Goal: Information Seeking & Learning: Learn about a topic

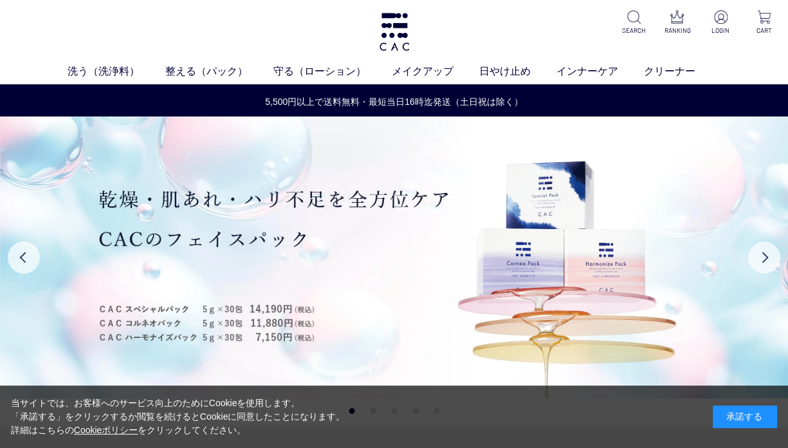
click at [758, 416] on div "承諾する" at bounding box center [745, 416] width 64 height 23
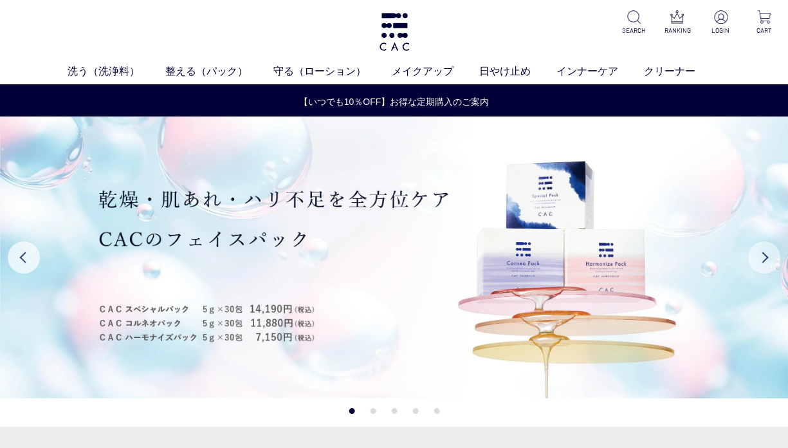
click at [761, 257] on button "Next" at bounding box center [764, 257] width 32 height 32
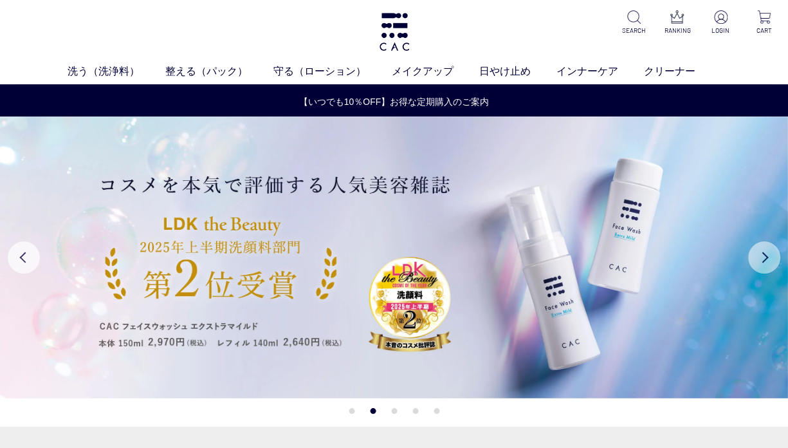
click at [761, 257] on button "Next" at bounding box center [764, 257] width 32 height 32
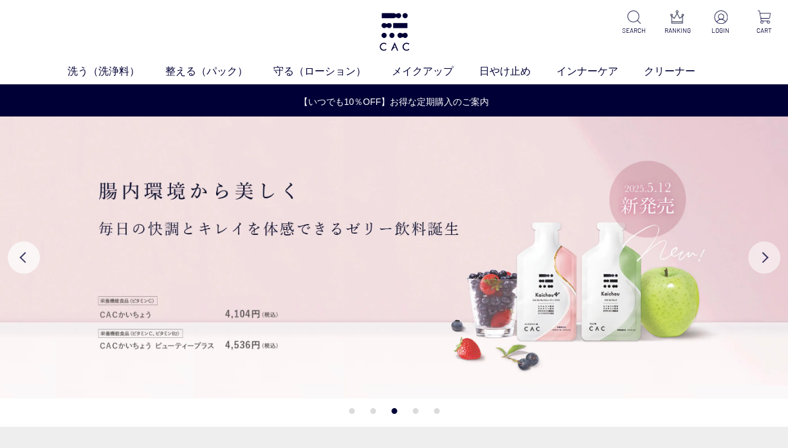
click at [761, 257] on button "Next" at bounding box center [764, 257] width 32 height 32
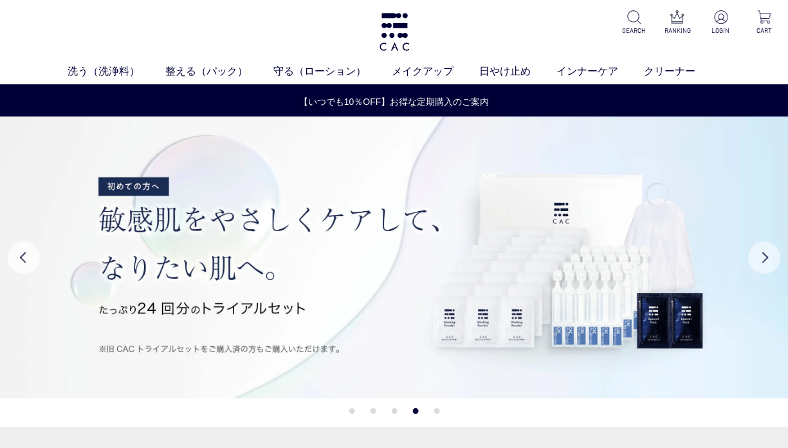
click at [761, 257] on button "Next" at bounding box center [764, 257] width 32 height 32
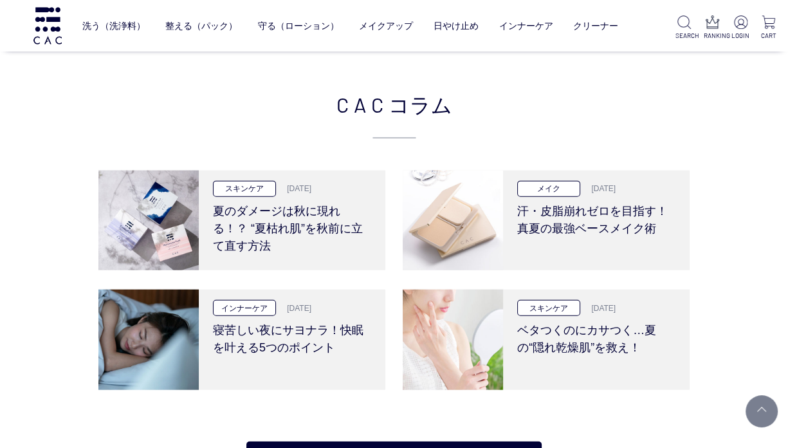
scroll to position [2332, 0]
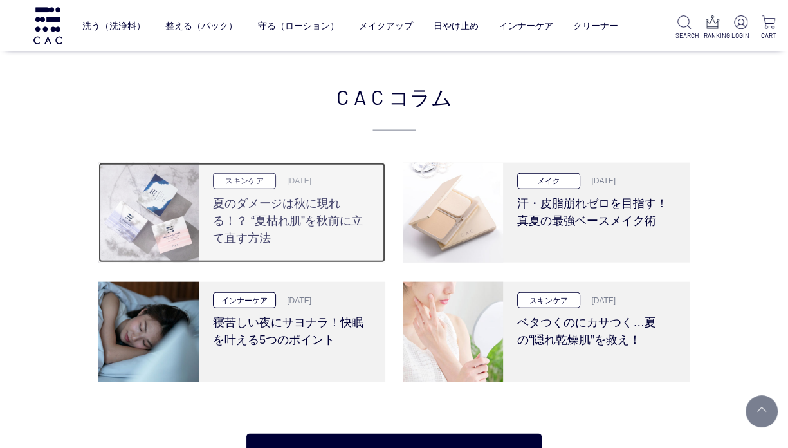
click at [246, 210] on h3 "夏のダメージは秋に現れる！？ “夏枯れ肌”を秋前に立て直す方法" at bounding box center [292, 218] width 158 height 58
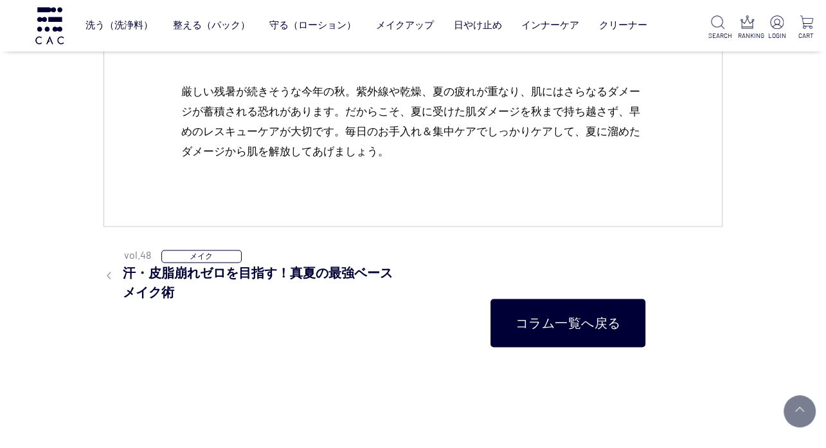
scroll to position [5706, 0]
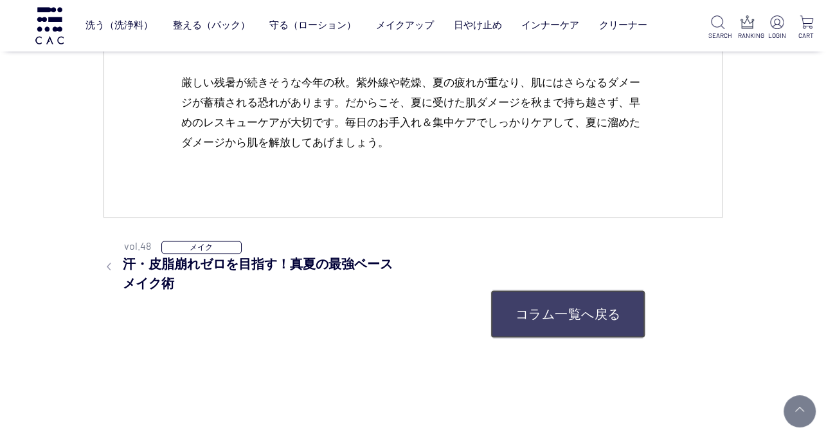
click at [574, 325] on link "コラム一覧へ戻る" at bounding box center [568, 313] width 155 height 48
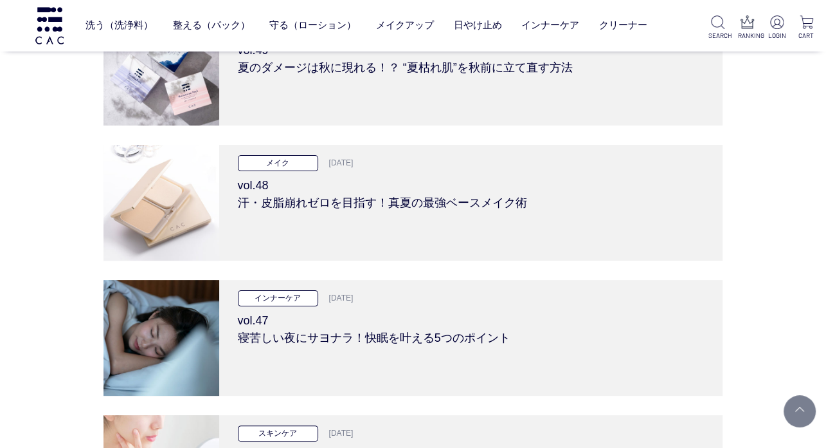
scroll to position [184, 0]
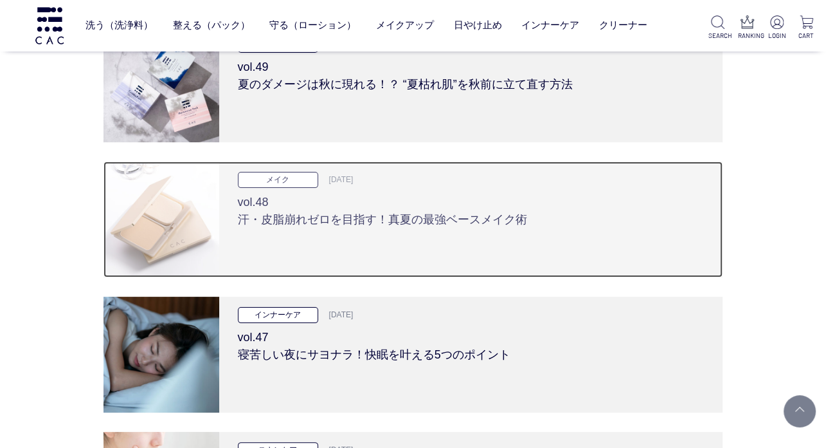
click at [358, 217] on h3 "vol.48 汗・皮脂崩れゼロを目指す！真夏の最強ベースメイク術" at bounding box center [471, 208] width 467 height 41
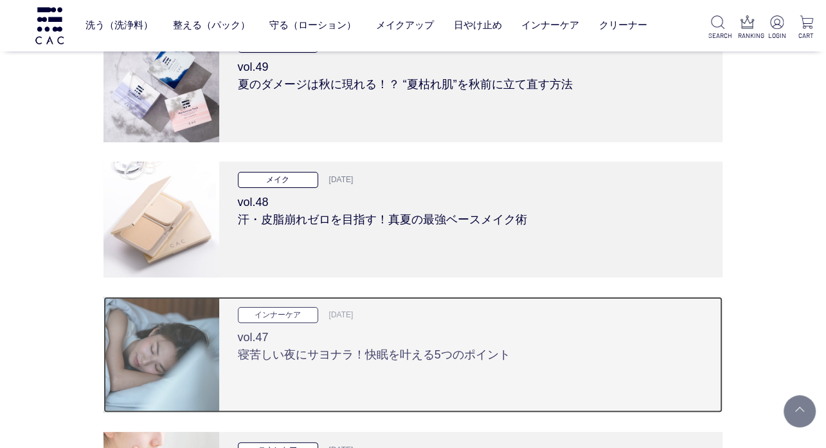
click at [406, 339] on h3 "vol.47 寝苦しい夜にサヨナラ！快眠を叶える5つのポイント" at bounding box center [471, 343] width 467 height 41
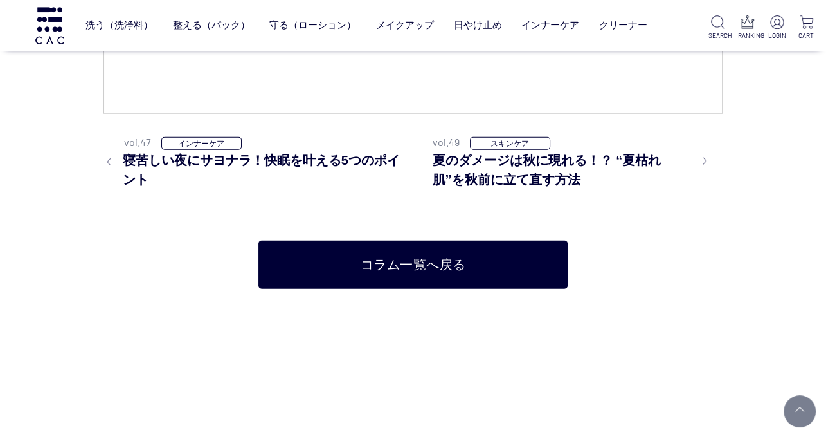
scroll to position [6990, 0]
